Goal: Information Seeking & Learning: Learn about a topic

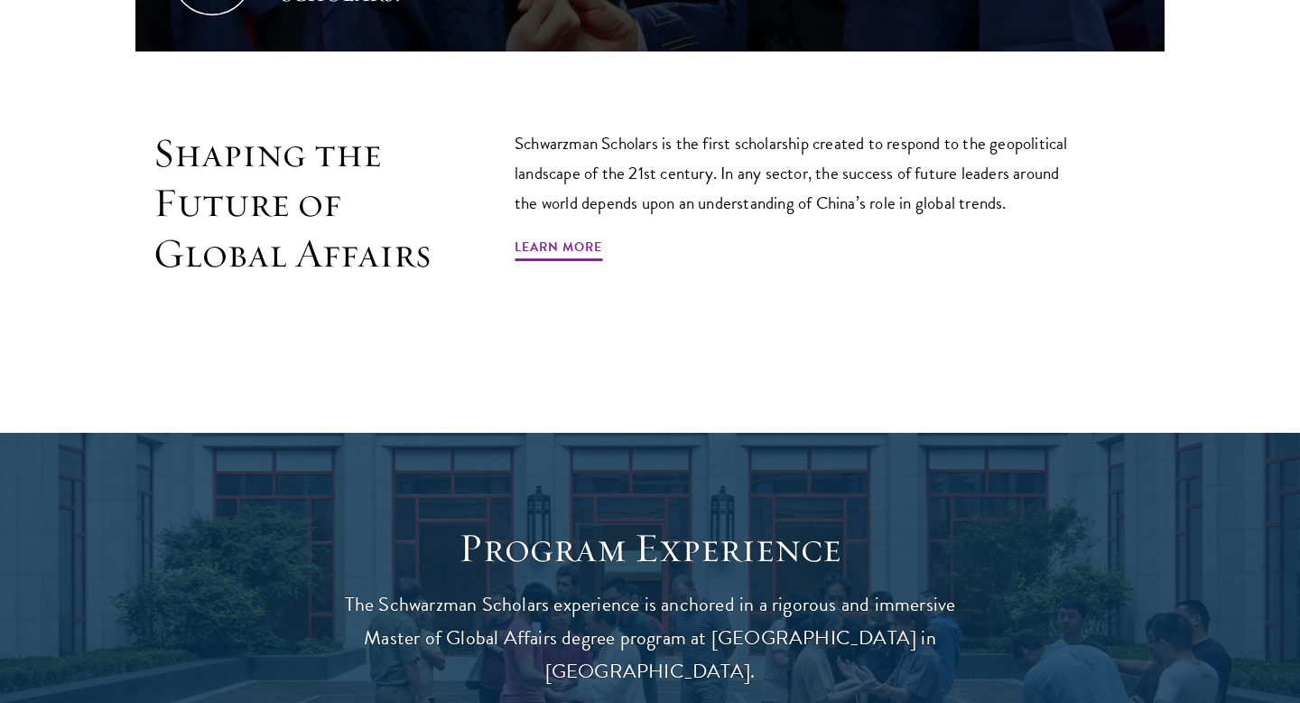
scroll to position [1128, 0]
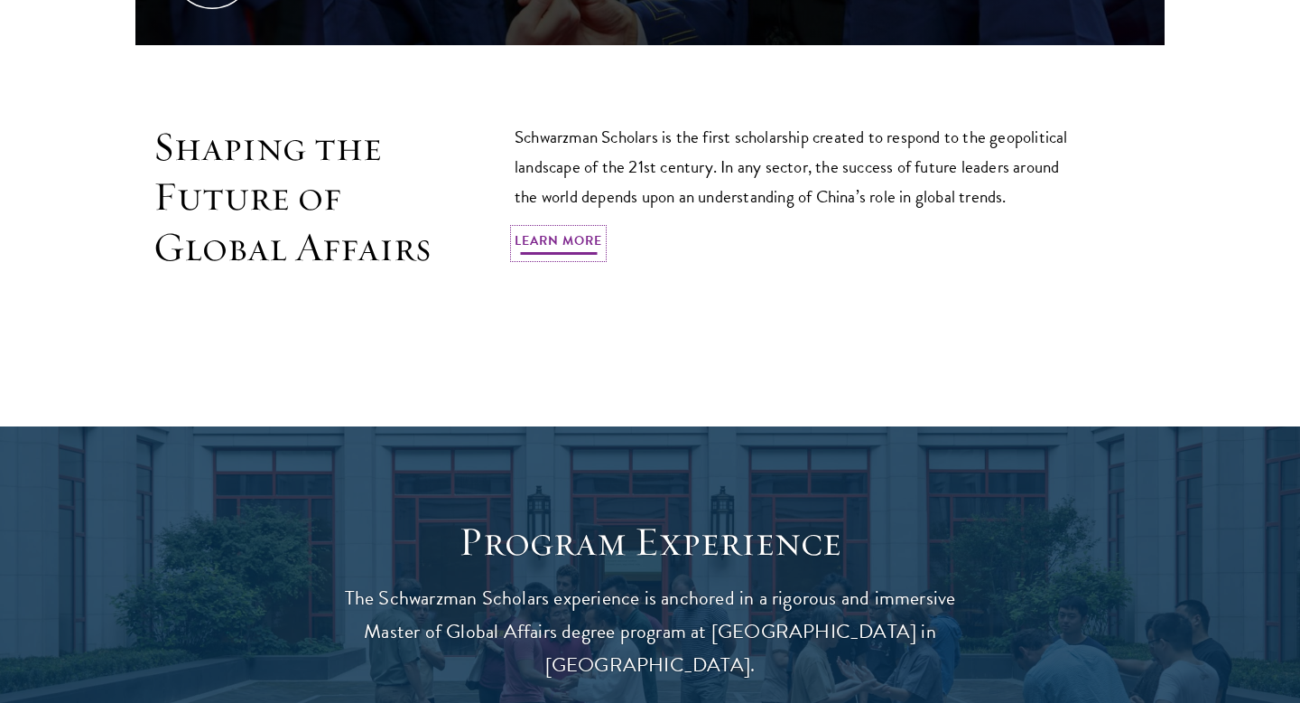
click at [540, 244] on link "Learn More" at bounding box center [559, 243] width 88 height 28
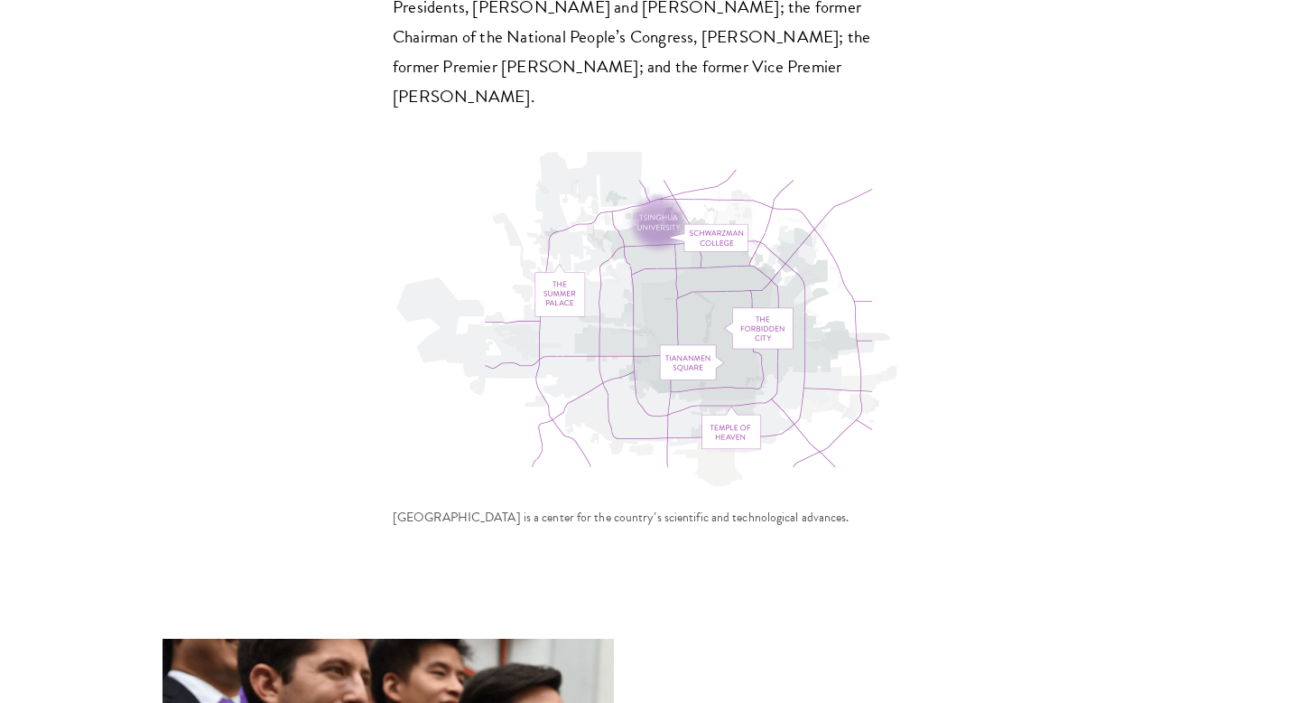
scroll to position [5765, 0]
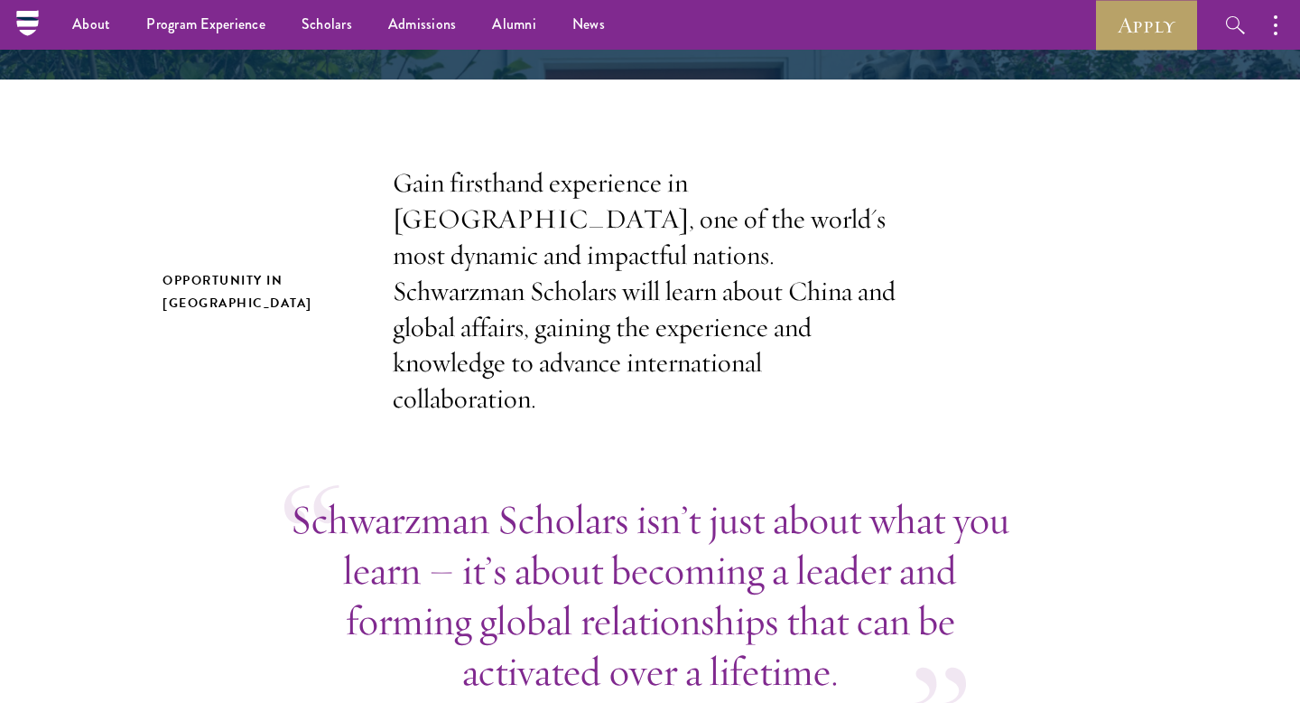
scroll to position [482, 0]
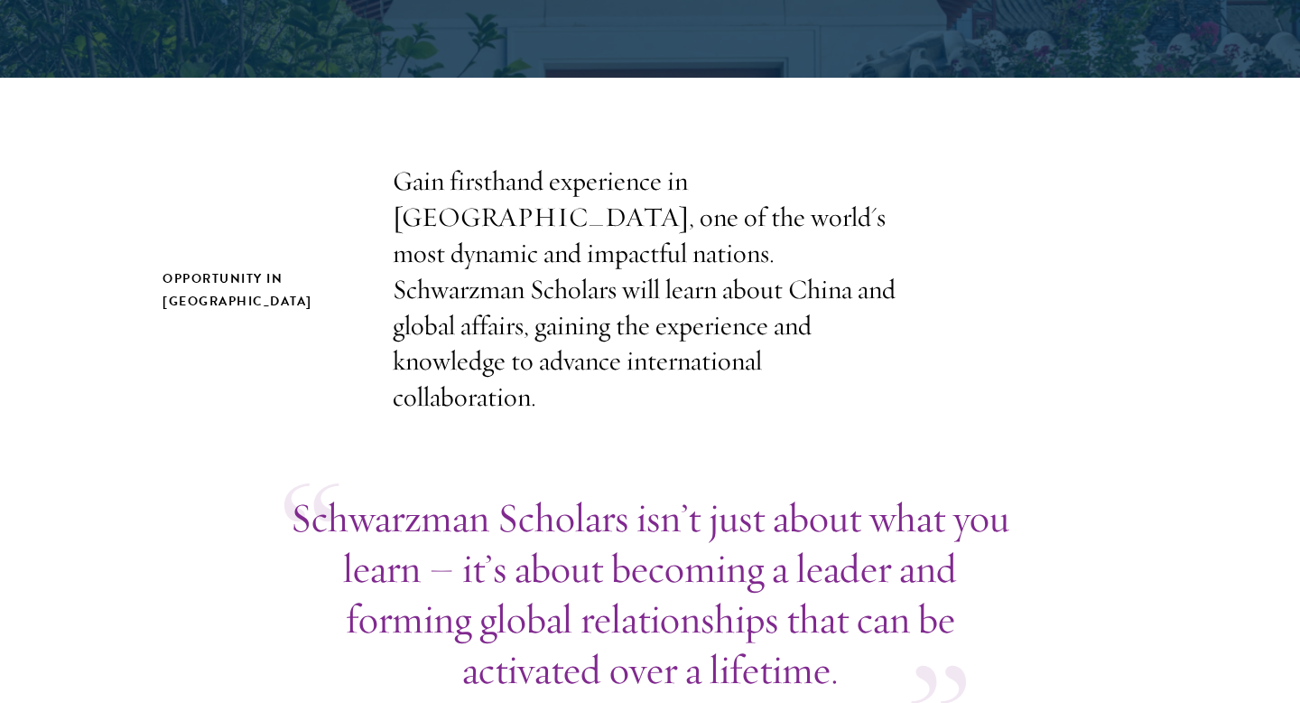
click at [656, 287] on p "Gain firsthand experience in [GEOGRAPHIC_DATA], one of the world's most dynamic…" at bounding box center [650, 289] width 515 height 252
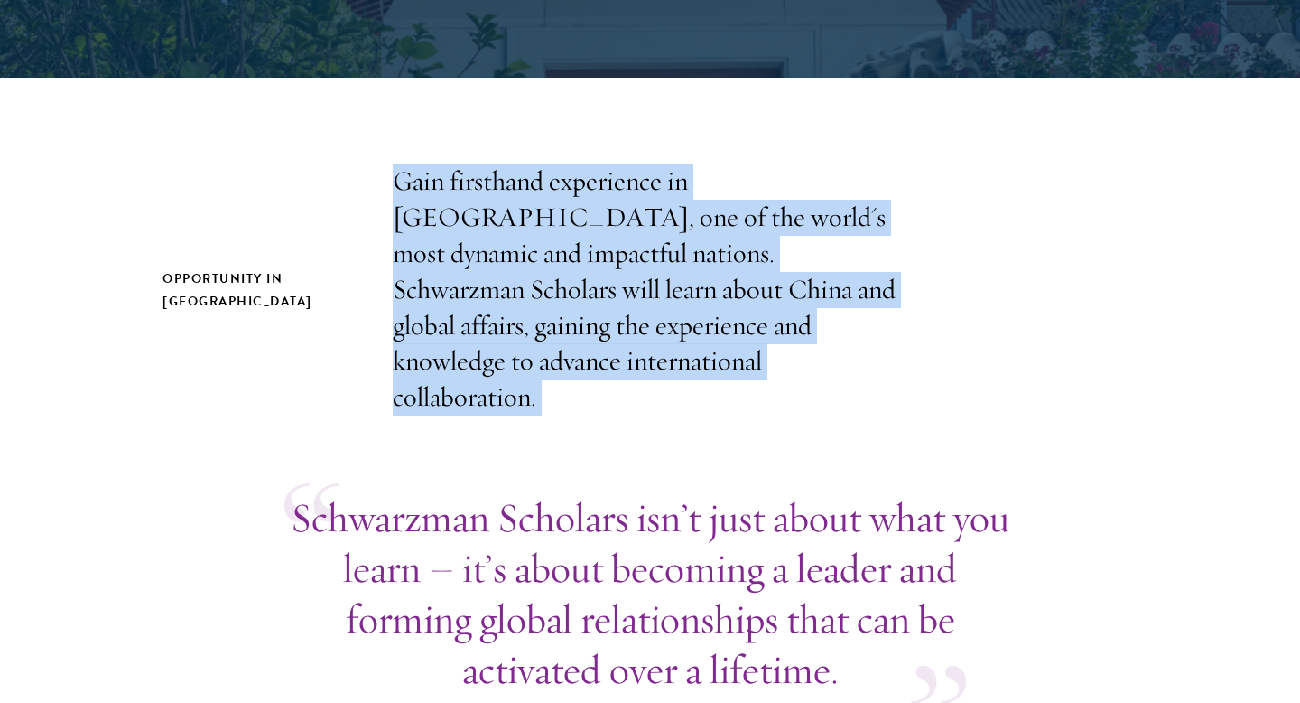
click at [656, 287] on p "Gain firsthand experience in China, one of the world's most dynamic and impactf…" at bounding box center [650, 289] width 515 height 252
copy section "Gain firsthand experience in [GEOGRAPHIC_DATA], one of the world's most dynamic…"
